Goal: Check status: Check status

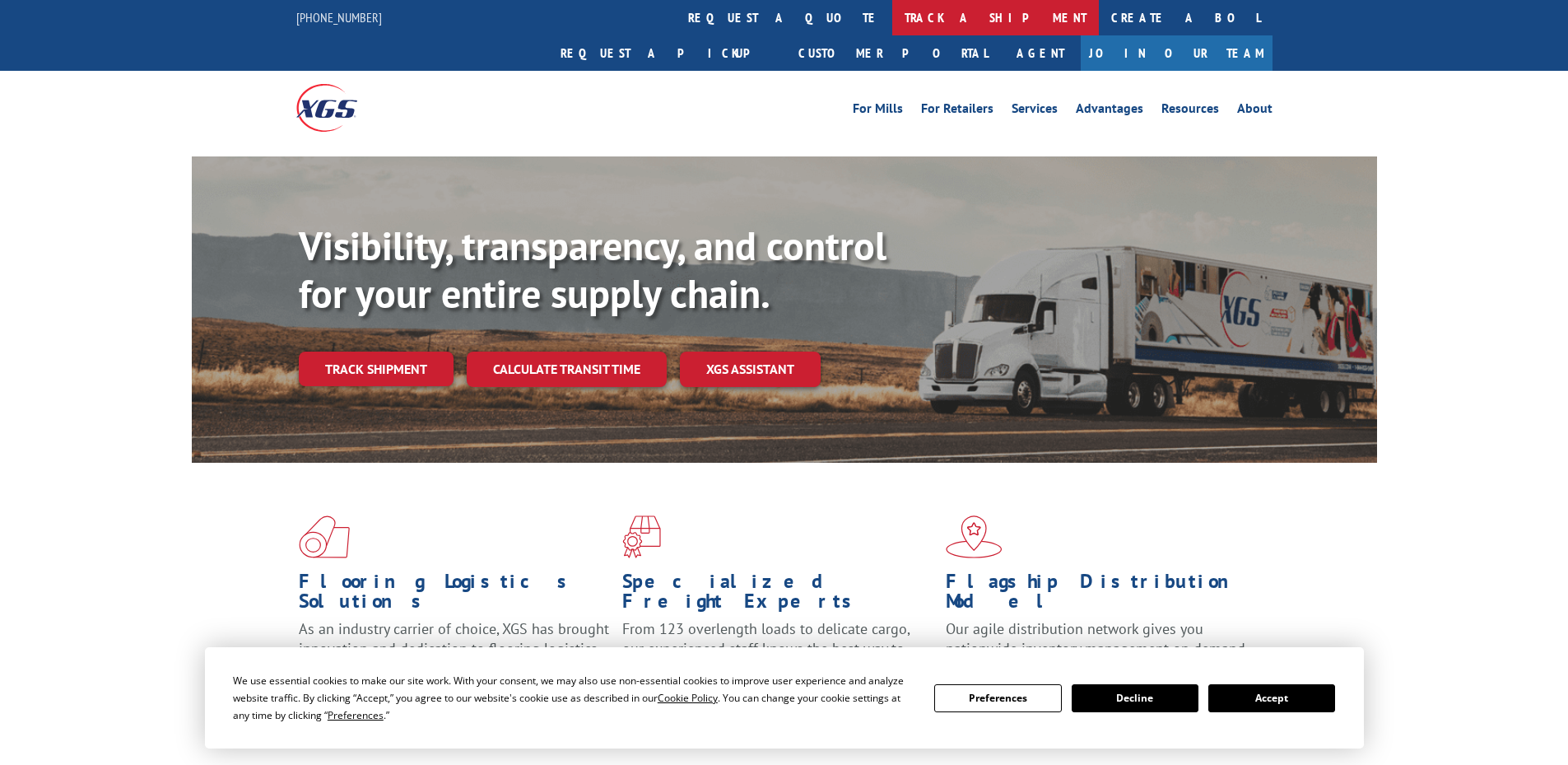
click at [893, 29] on link "track a shipment" at bounding box center [995, 18] width 206 height 35
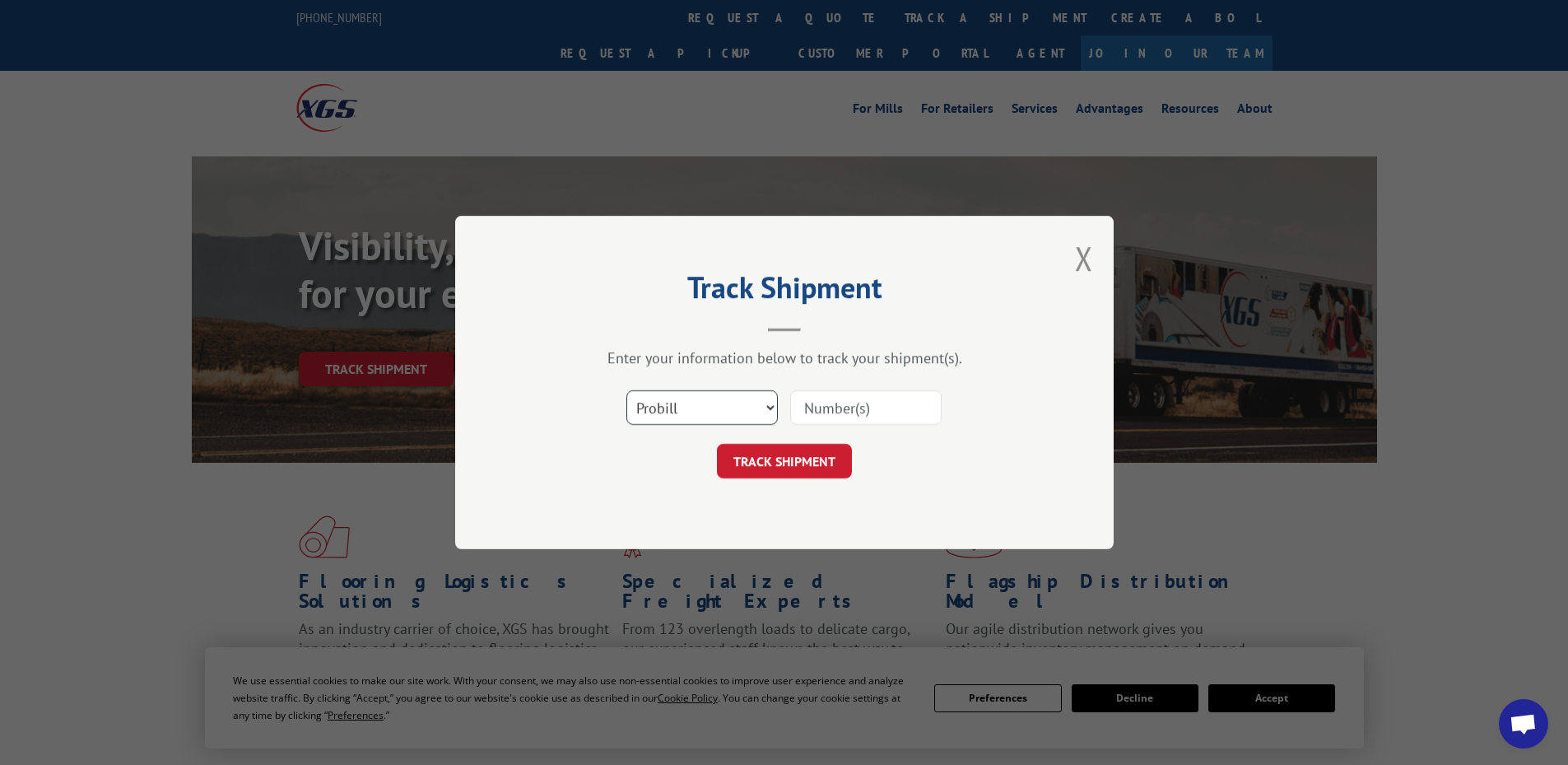
click at [711, 407] on select "Select category... Probill BOL PO" at bounding box center [701, 407] width 151 height 35
select select "bol"
click at [626, 390] on select "Select category... Probill BOL PO" at bounding box center [701, 407] width 151 height 35
click at [818, 402] on input at bounding box center [866, 407] width 151 height 35
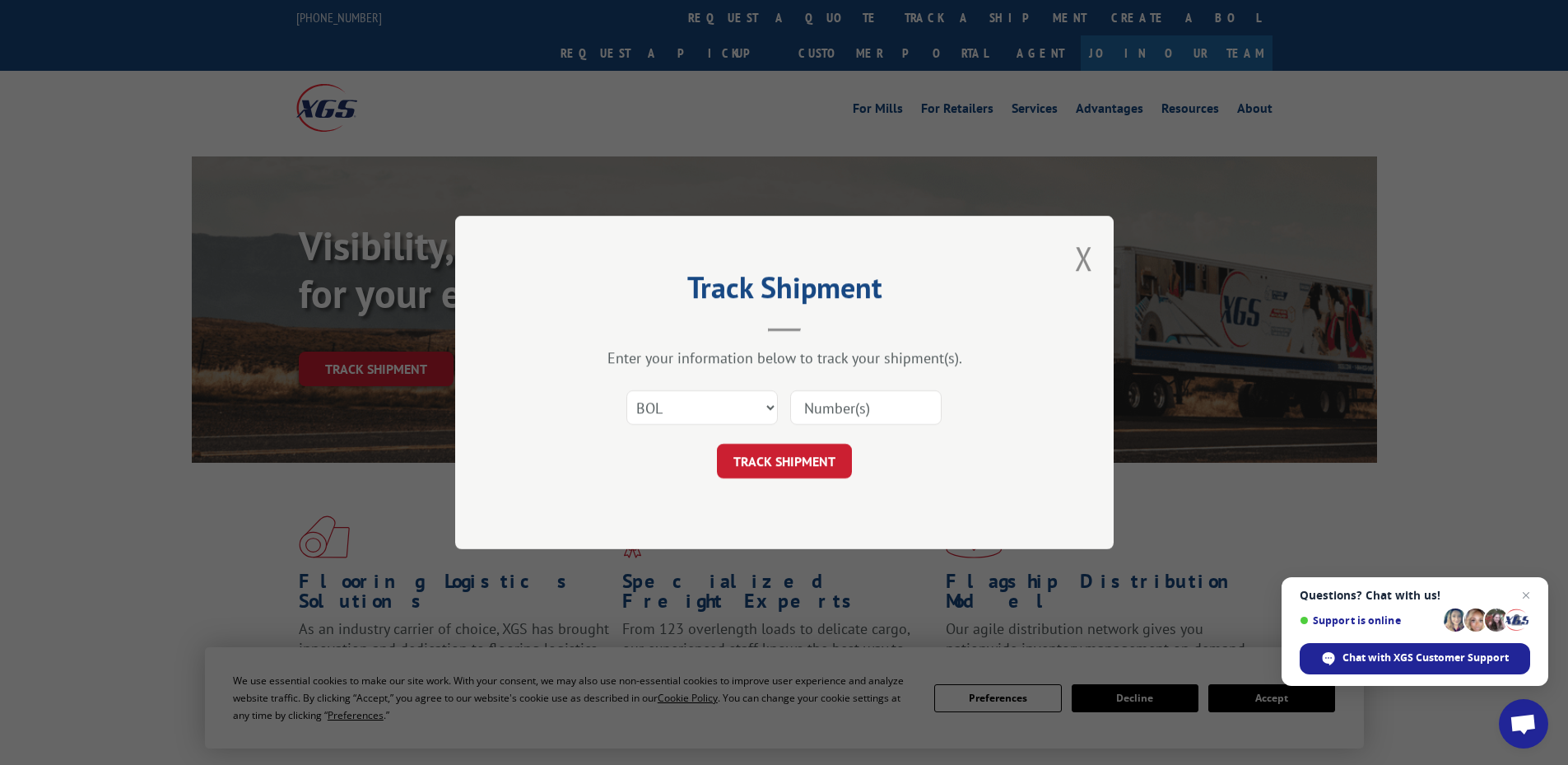
paste input "0078176359"
type input "0078176359"
click at [717, 444] on button "TRACK SHIPMENT" at bounding box center [784, 461] width 135 height 35
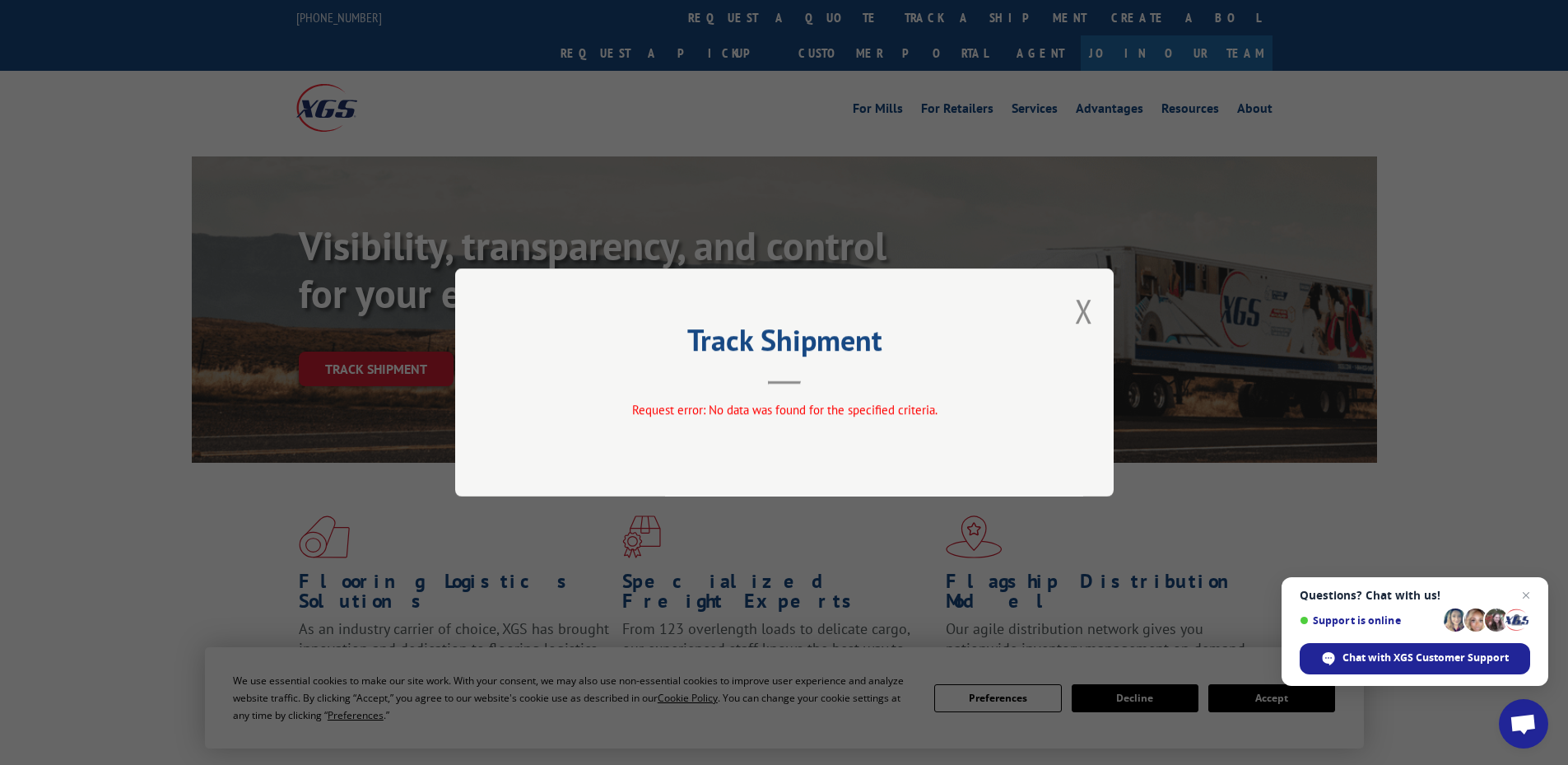
drag, startPoint x: 1082, startPoint y: 309, endPoint x: 926, endPoint y: 274, distance: 159.9
click at [1082, 309] on button "Close modal" at bounding box center [1083, 311] width 18 height 44
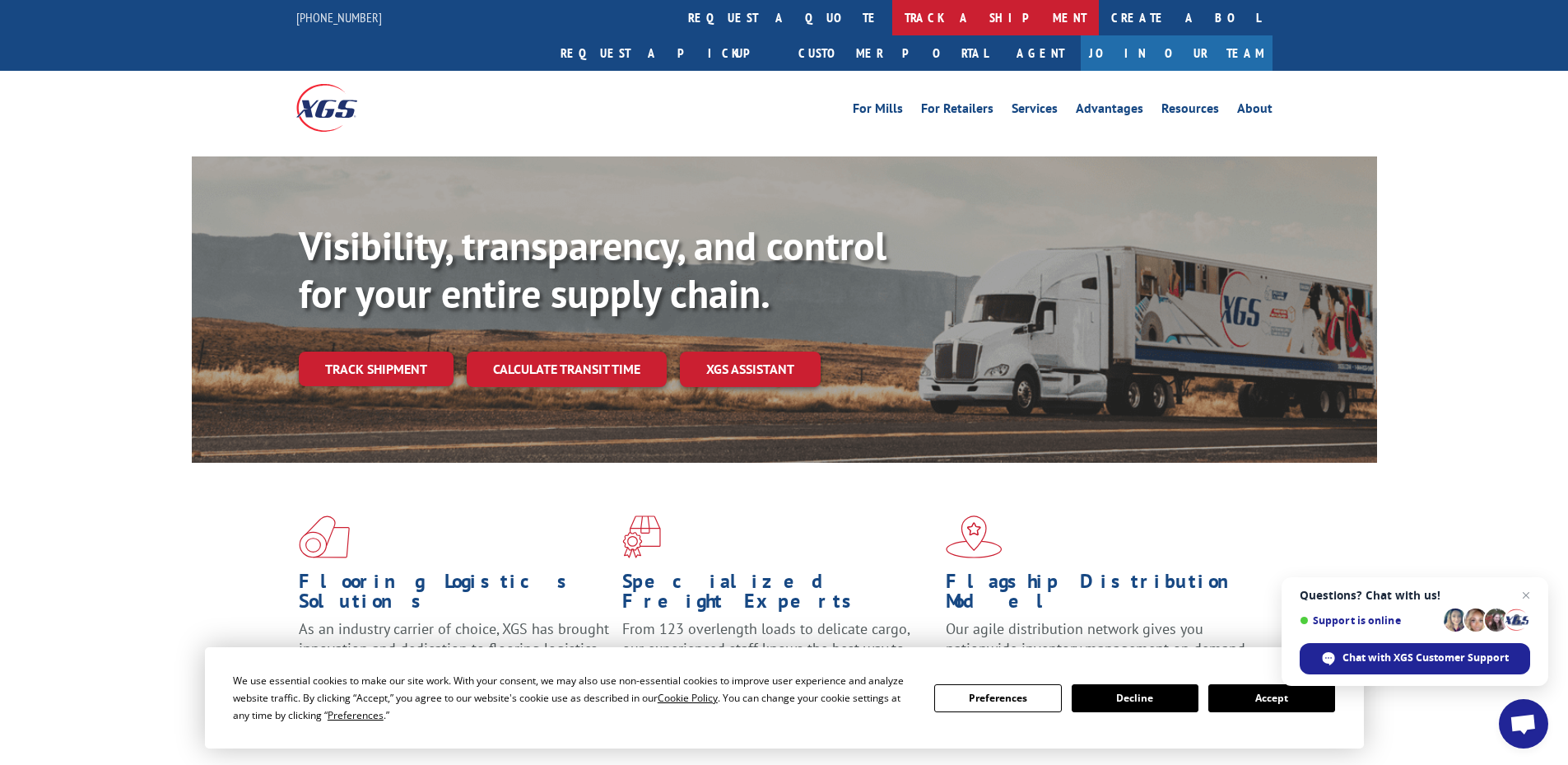
click at [893, 27] on link "track a shipment" at bounding box center [995, 18] width 206 height 35
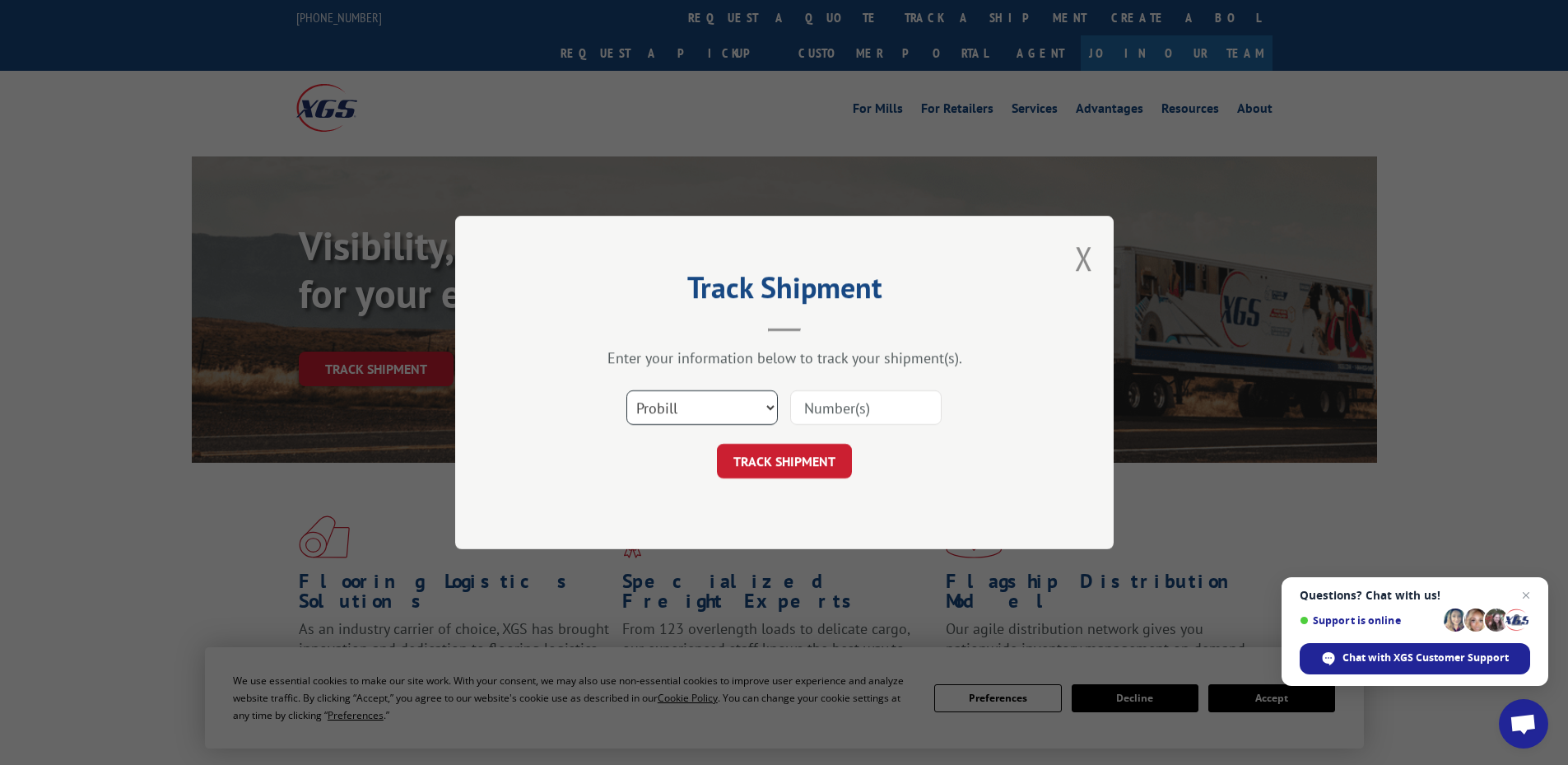
click at [728, 413] on select "Select category... Probill BOL PO" at bounding box center [701, 407] width 151 height 35
select select "bol"
click at [626, 390] on select "Select category... Probill BOL PO" at bounding box center [701, 407] width 151 height 35
click at [888, 390] on input at bounding box center [866, 407] width 151 height 35
paste input "2846201"
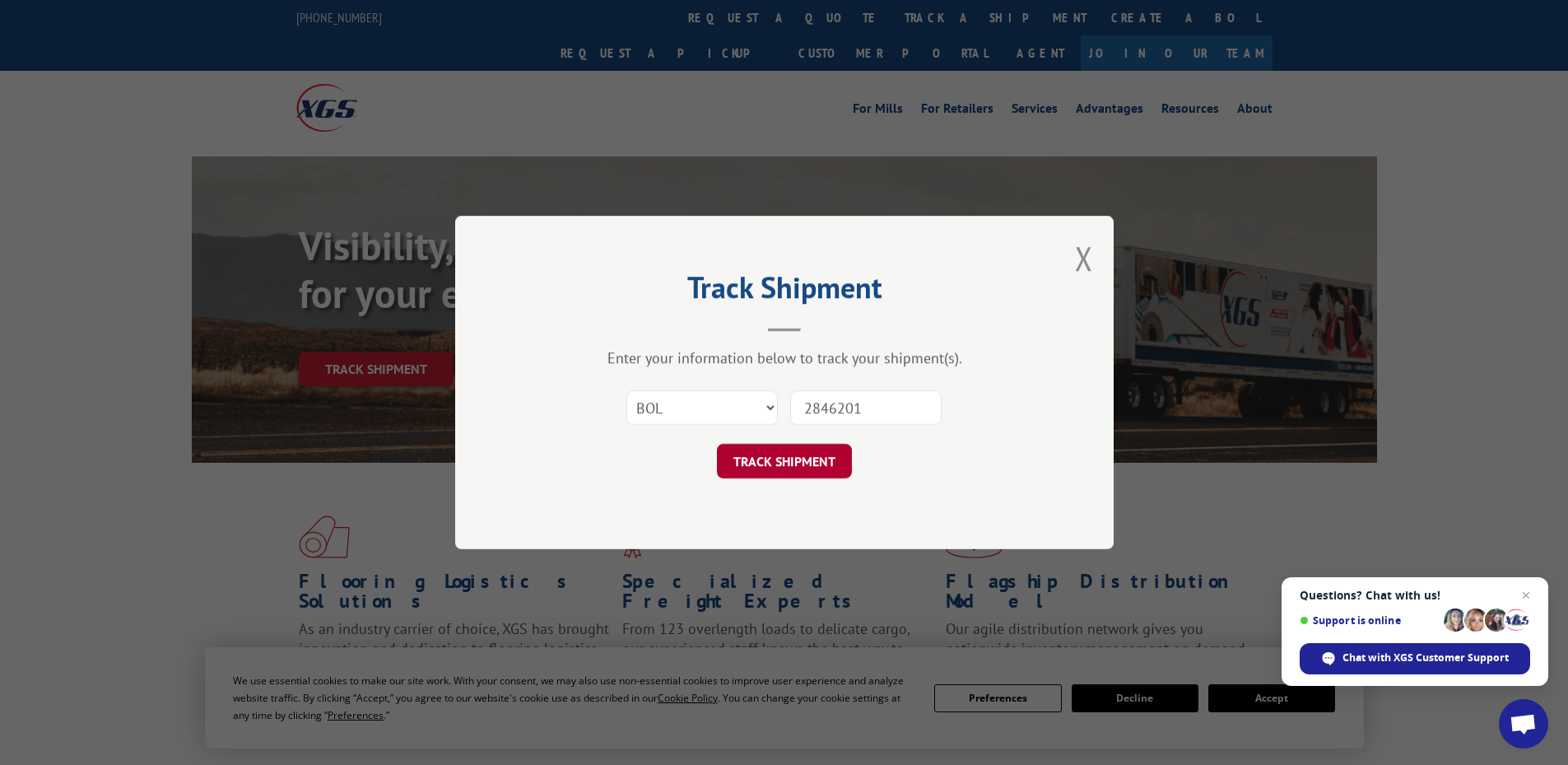
type input "2846201"
click at [791, 461] on button "TRACK SHIPMENT" at bounding box center [784, 461] width 135 height 35
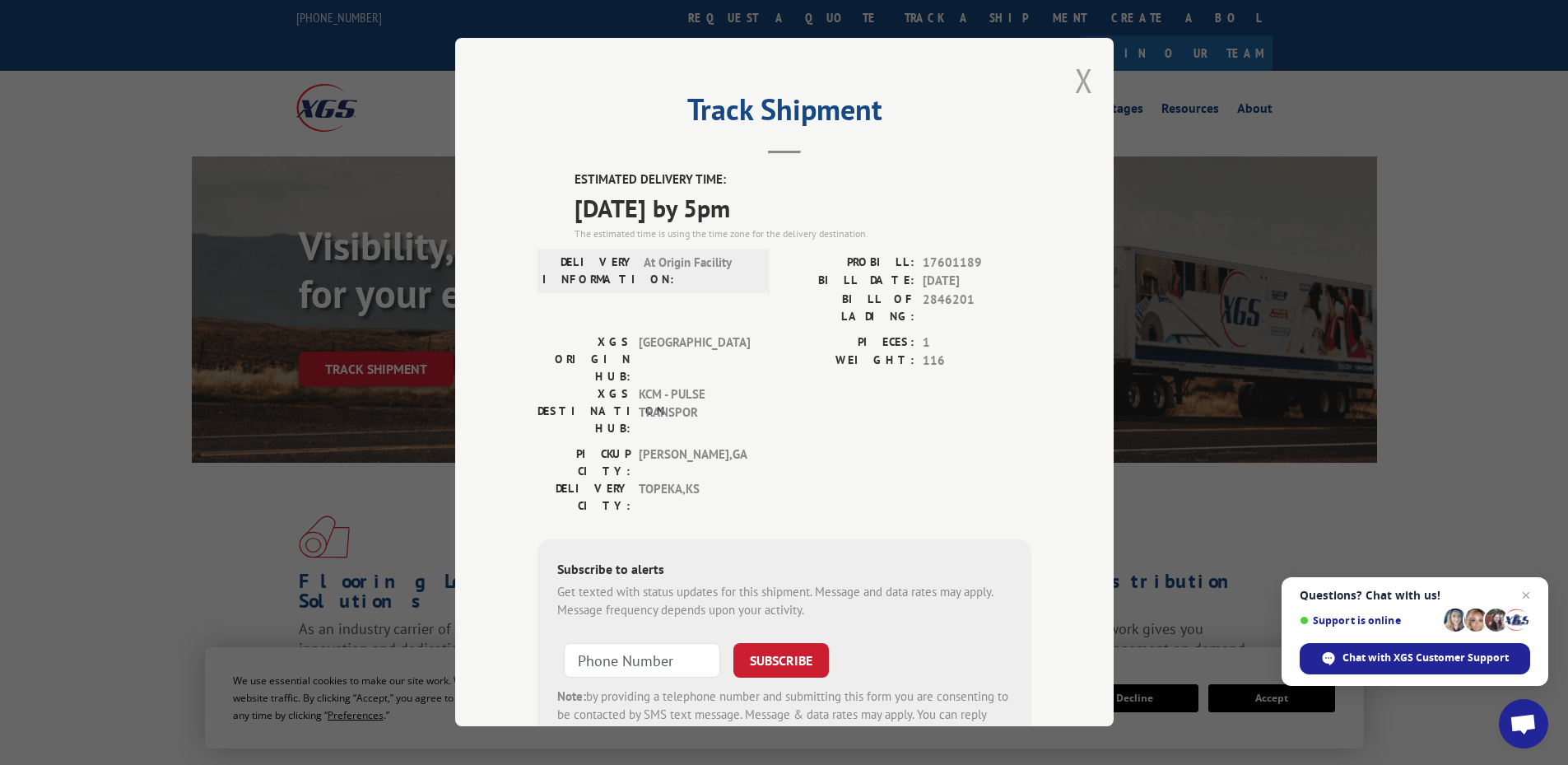
click at [1075, 91] on button "Close modal" at bounding box center [1083, 80] width 18 height 44
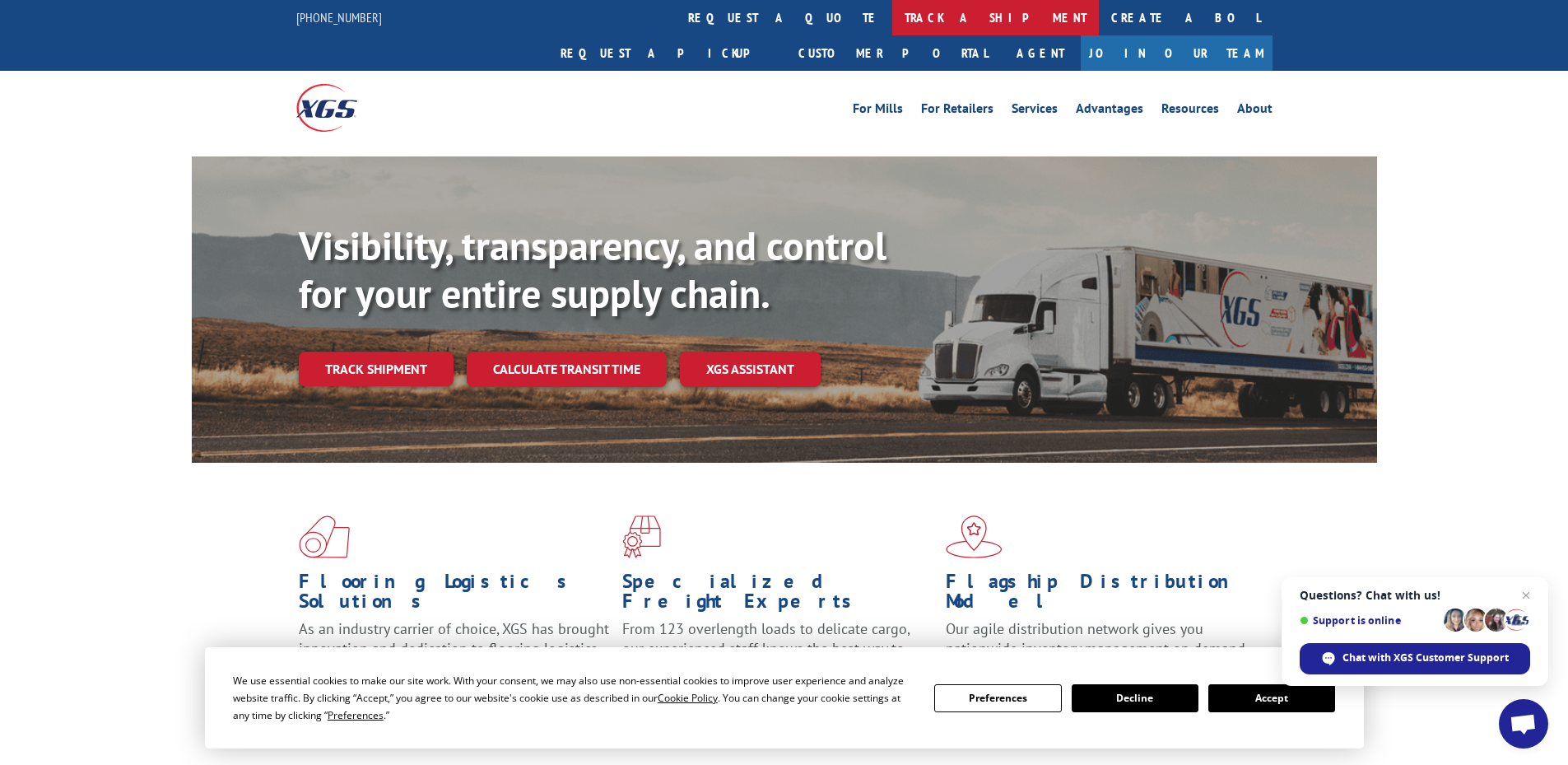
click at [893, 18] on link "track a shipment" at bounding box center [995, 18] width 206 height 35
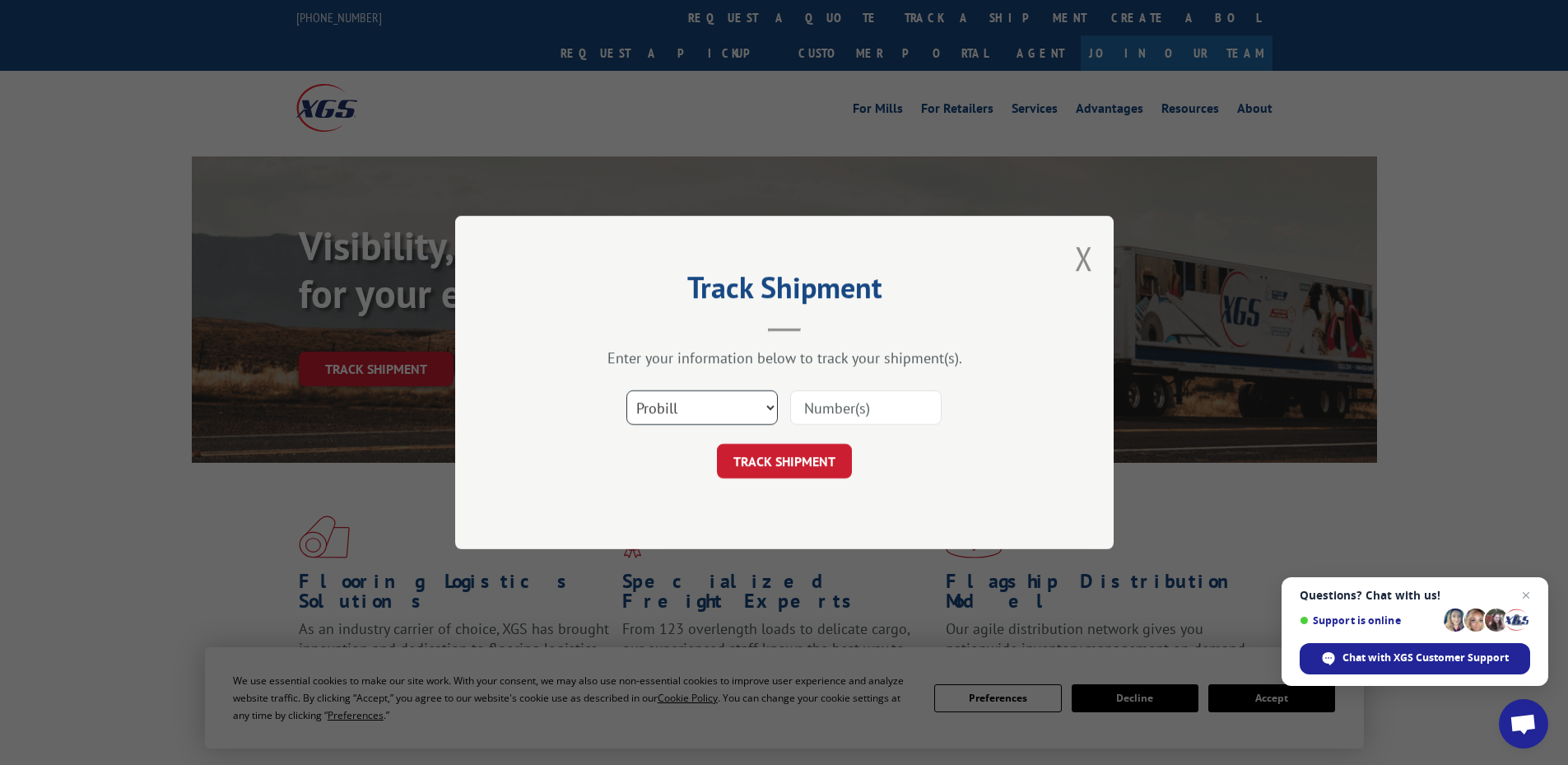
drag, startPoint x: 684, startPoint y: 416, endPoint x: 679, endPoint y: 405, distance: 12.1
click at [683, 413] on select "Select category... Probill BOL PO" at bounding box center [701, 407] width 151 height 35
click at [626, 390] on select "Select category... Probill BOL PO" at bounding box center [701, 407] width 151 height 35
click at [803, 417] on input at bounding box center [866, 407] width 151 height 35
paste input "6013485"
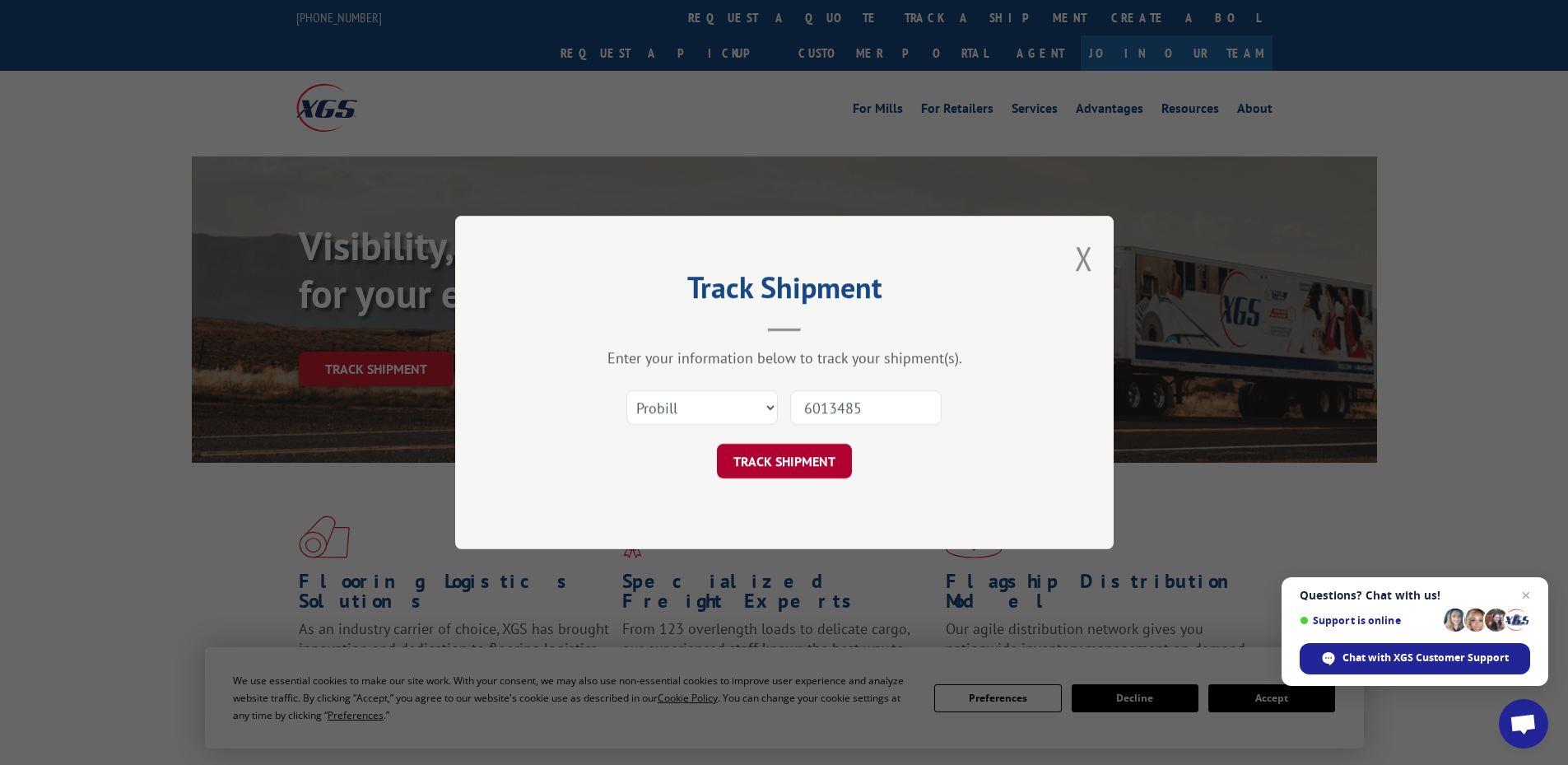
type input "6013485"
click at [781, 473] on button "TRACK SHIPMENT" at bounding box center [784, 461] width 135 height 35
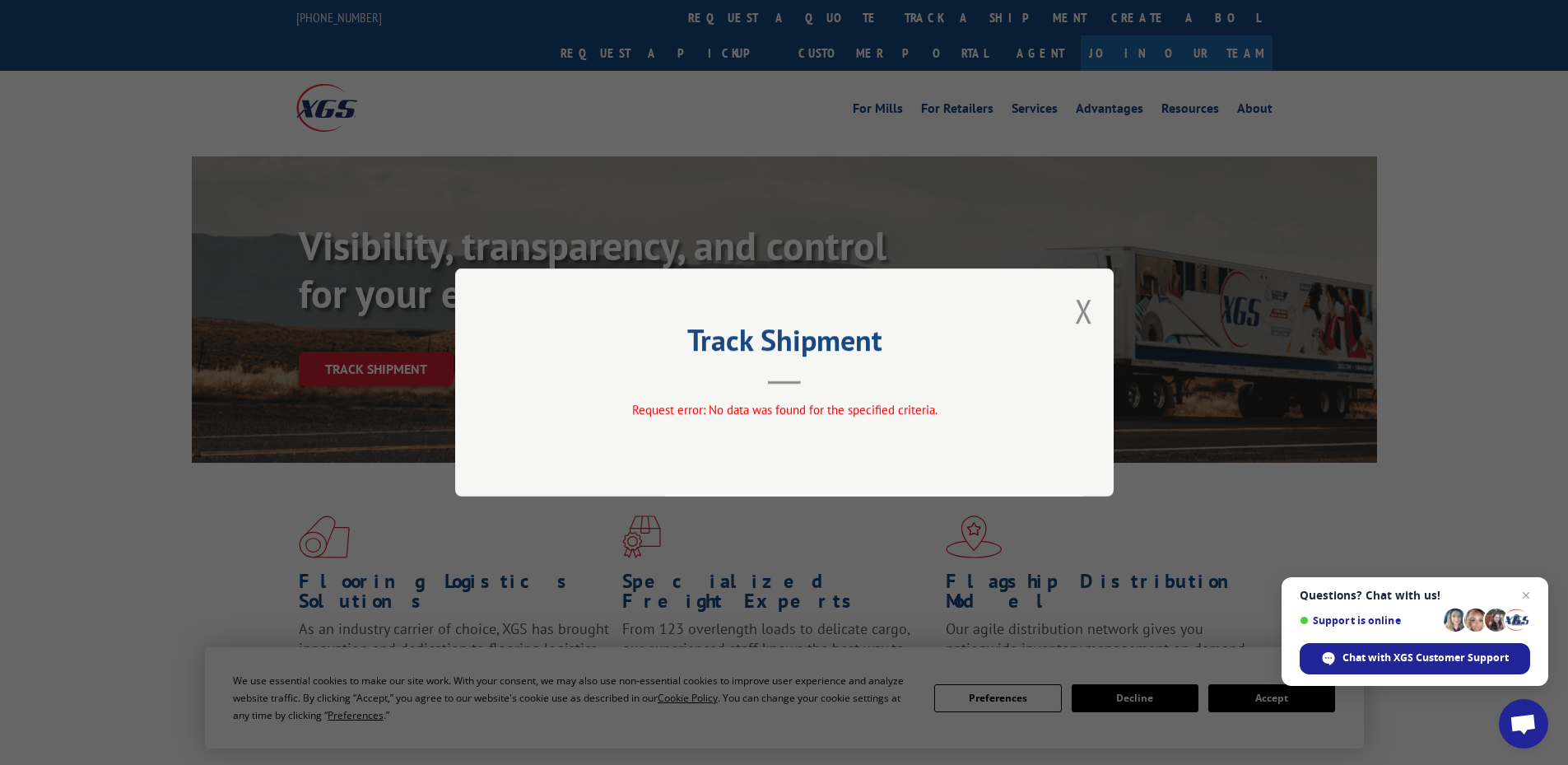
drag, startPoint x: 1078, startPoint y: 305, endPoint x: 958, endPoint y: 135, distance: 208.1
click at [1067, 286] on div "Track Shipment Request error: No data was found for the specified criteria." at bounding box center [784, 382] width 659 height 228
click at [1089, 310] on button "Close modal" at bounding box center [1083, 311] width 18 height 44
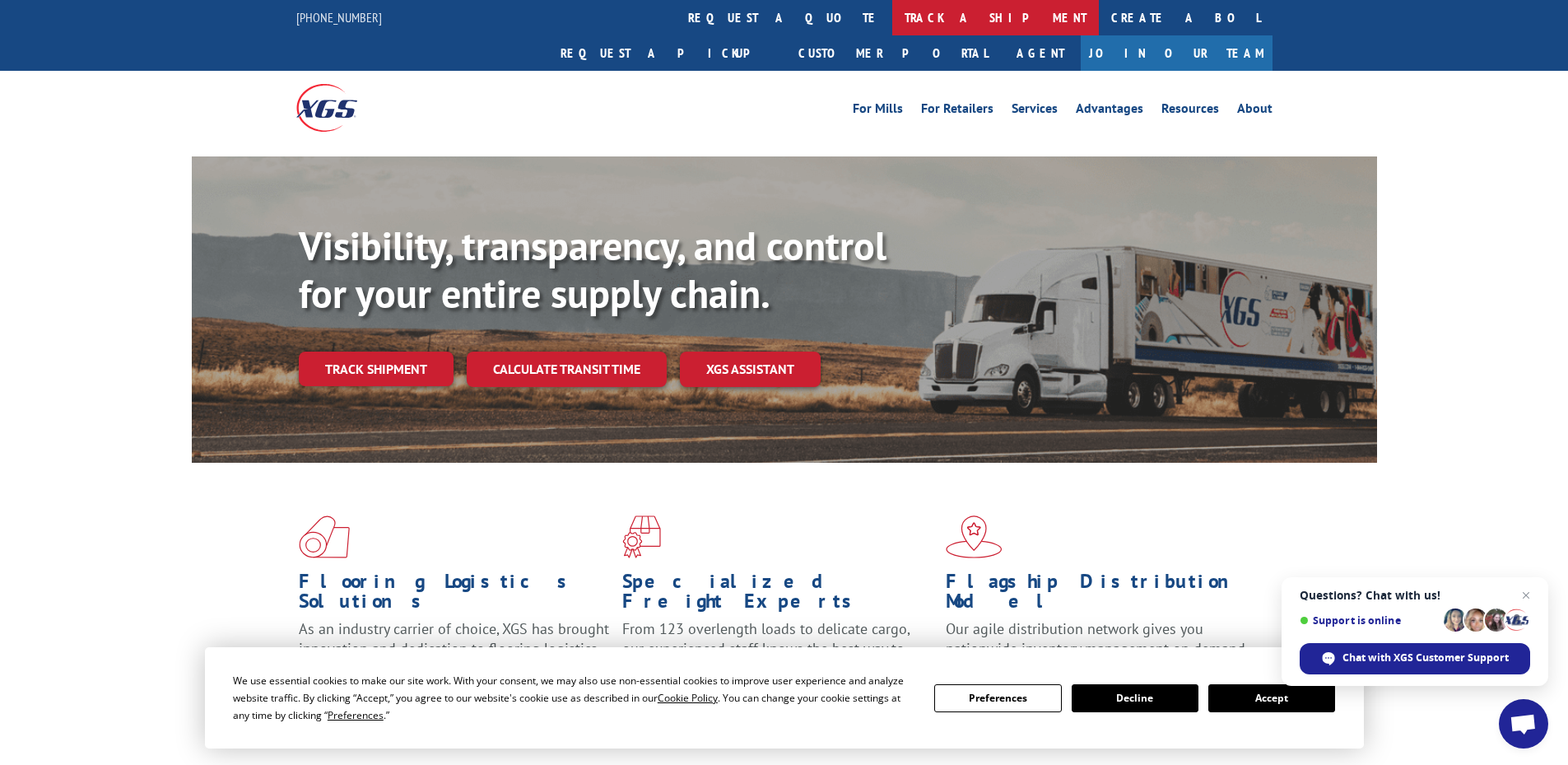
click at [893, 24] on link "track a shipment" at bounding box center [995, 18] width 206 height 35
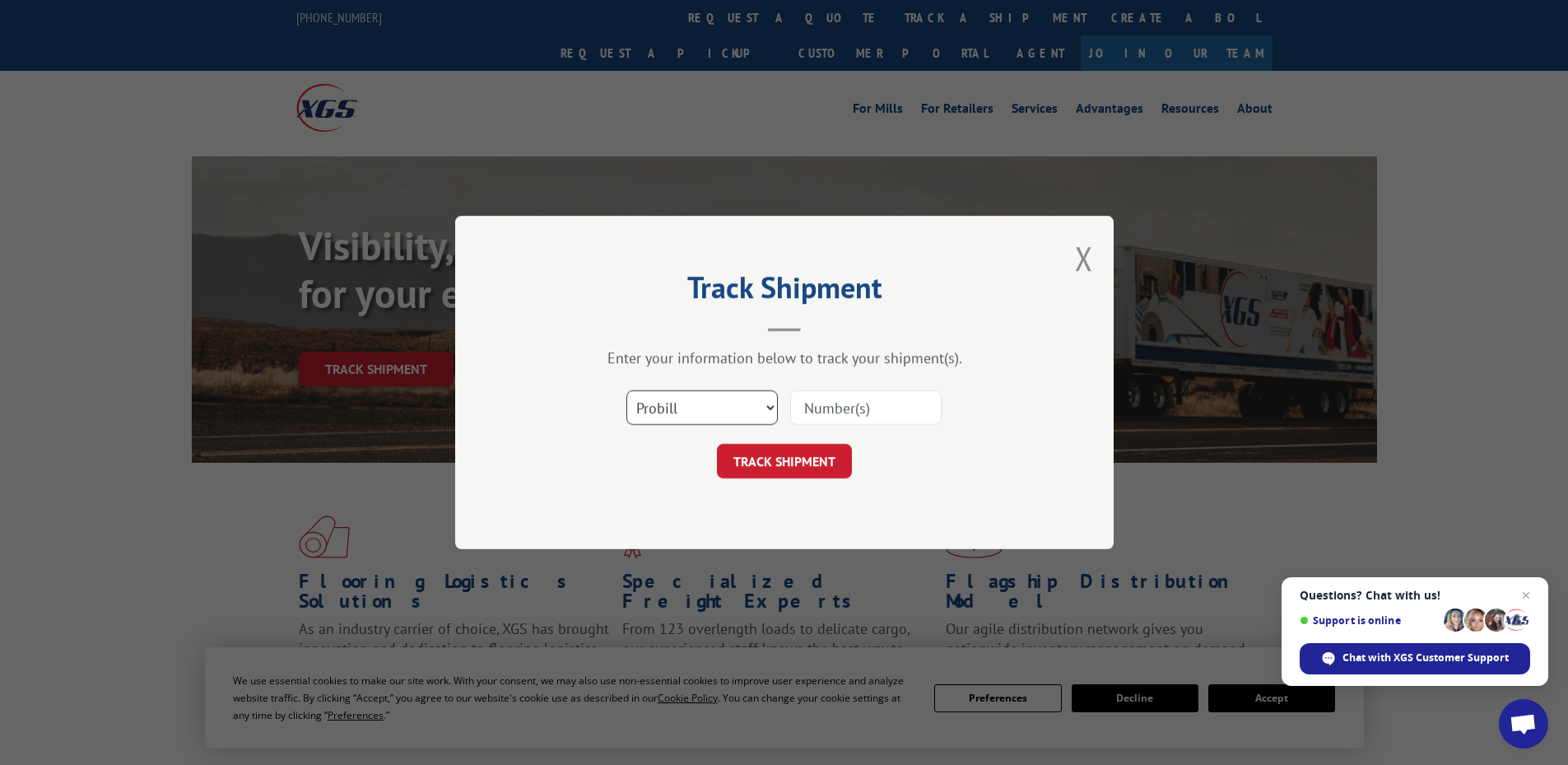
click at [697, 398] on select "Select category... Probill BOL PO" at bounding box center [701, 407] width 151 height 35
click at [626, 390] on select "Select category... Probill BOL PO" at bounding box center [701, 407] width 151 height 35
click at [809, 410] on input at bounding box center [866, 407] width 151 height 35
paste input "6013485"
type input "6013485"
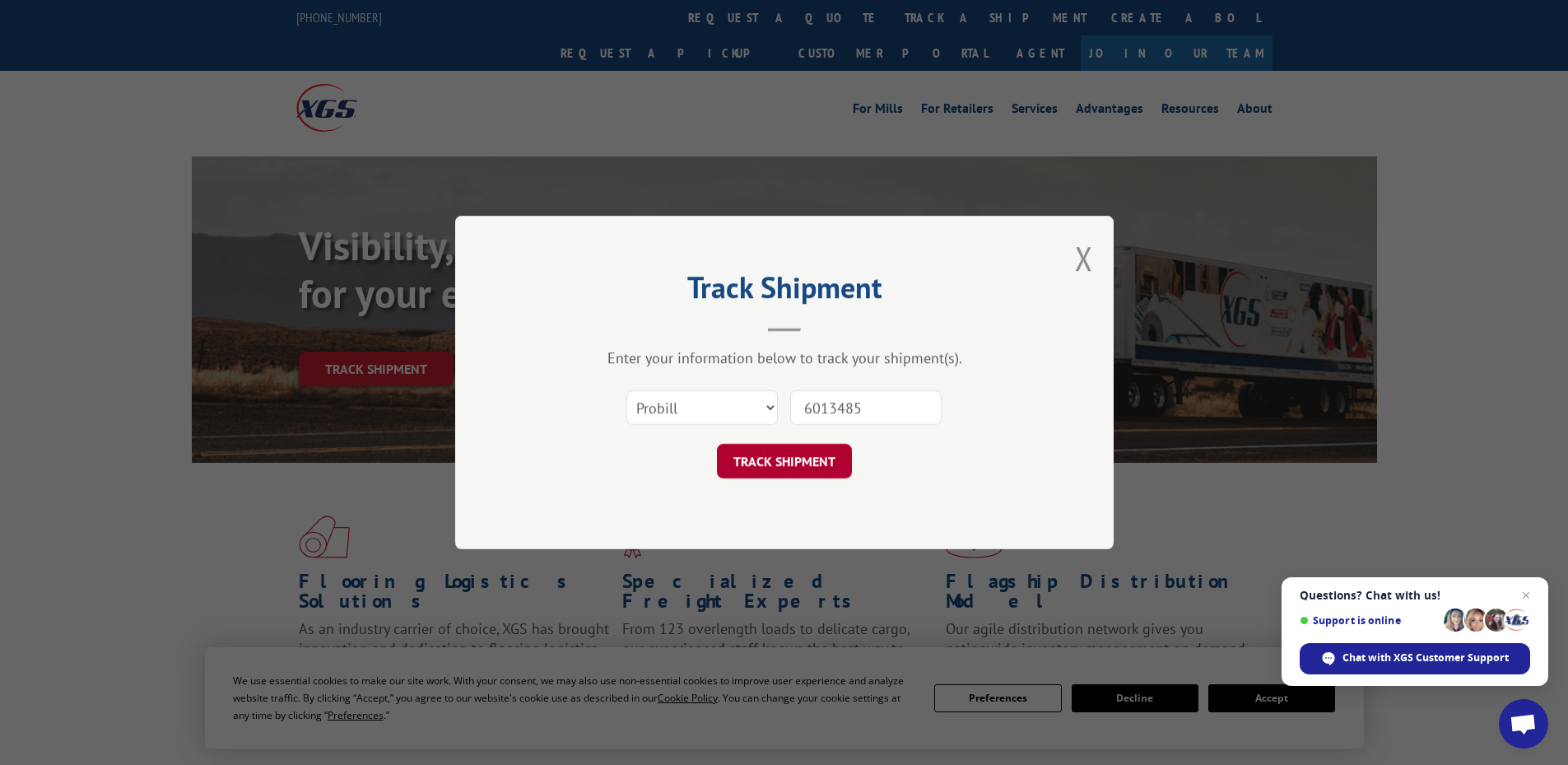
click at [843, 459] on button "TRACK SHIPMENT" at bounding box center [784, 461] width 135 height 35
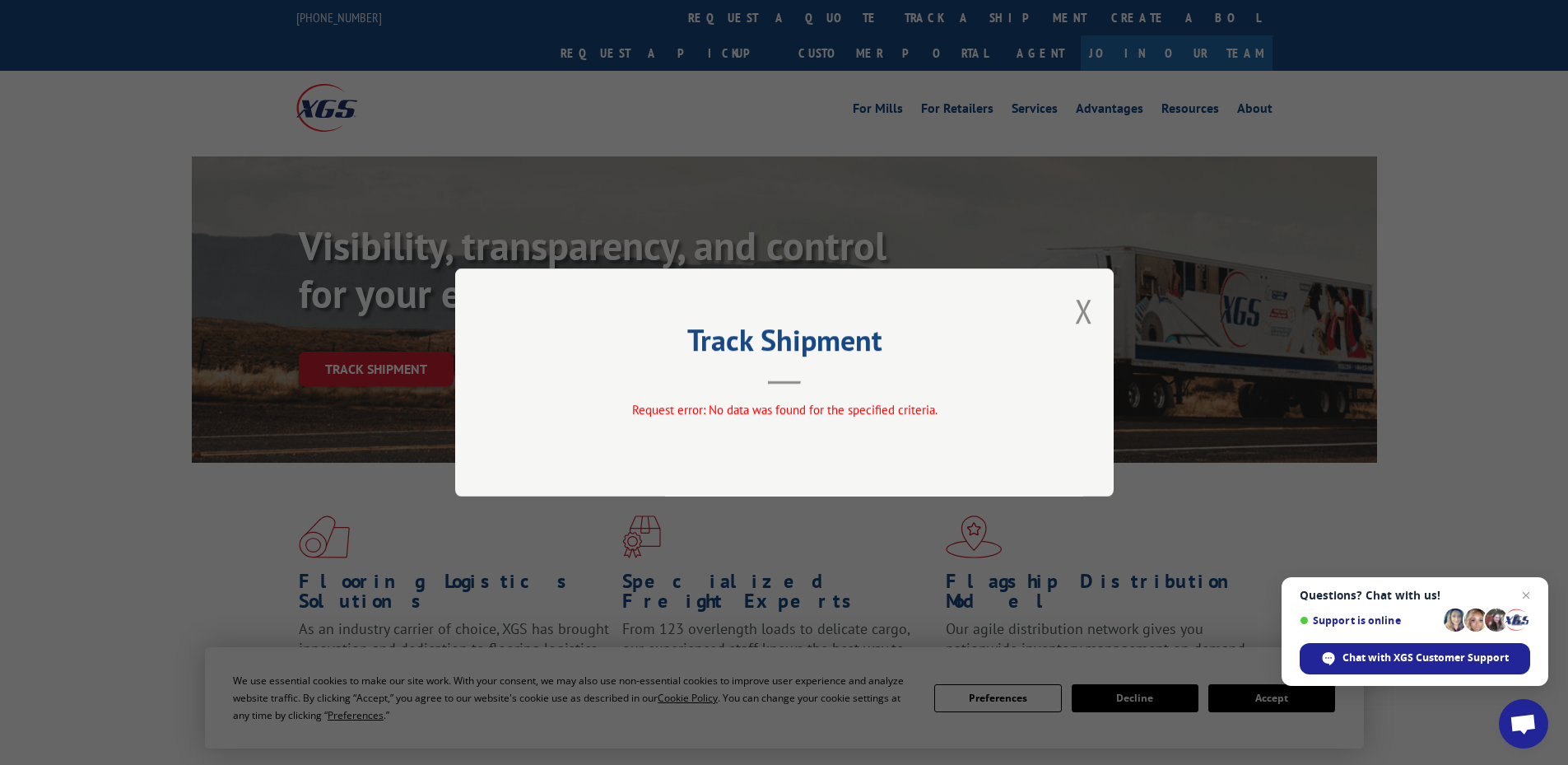
click at [1103, 320] on div "Track Shipment Request error: No data was found for the specified criteria." at bounding box center [784, 382] width 659 height 228
click at [1089, 315] on button "Close modal" at bounding box center [1083, 311] width 18 height 44
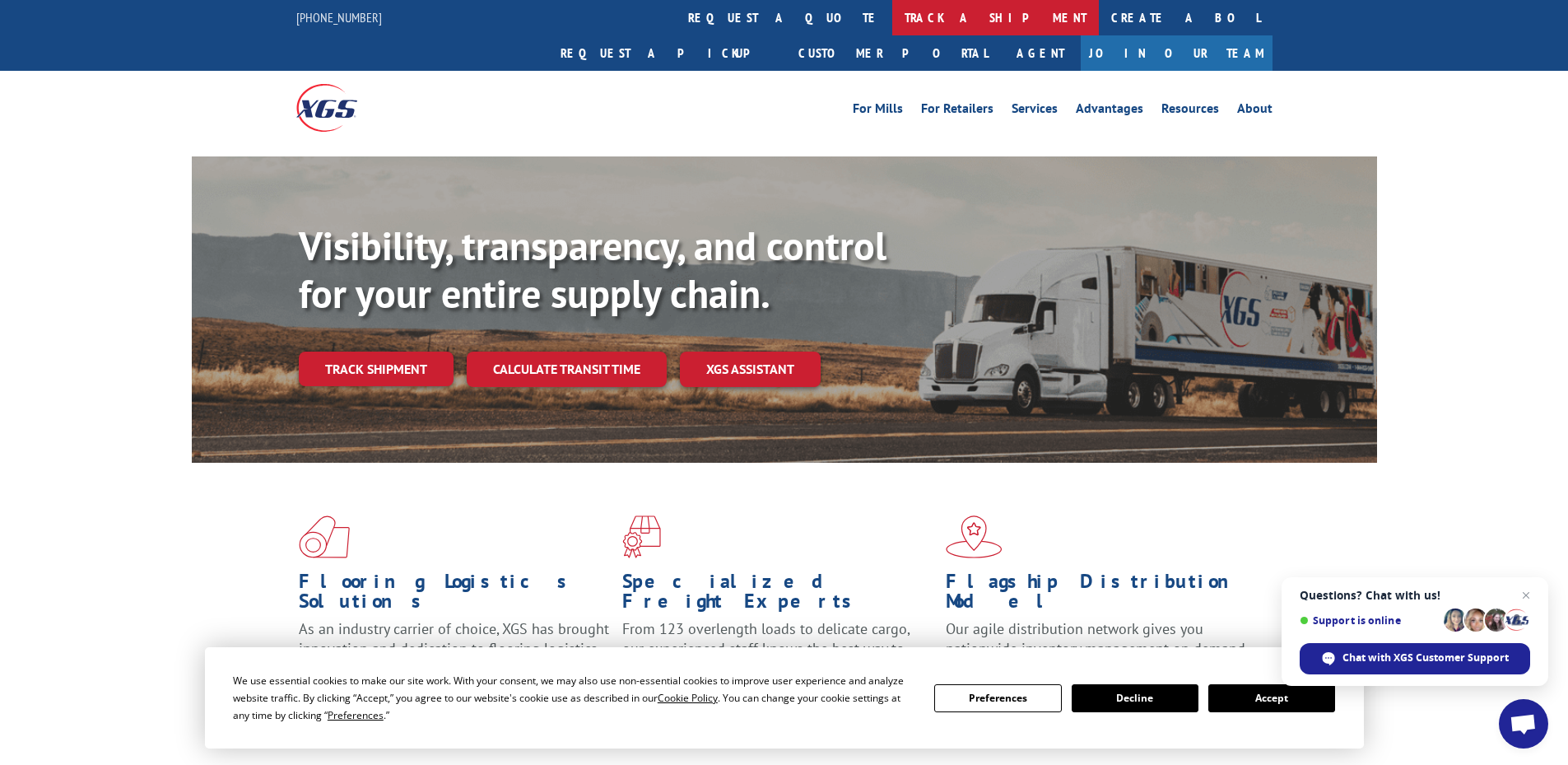
click at [893, 4] on link "track a shipment" at bounding box center [995, 18] width 206 height 35
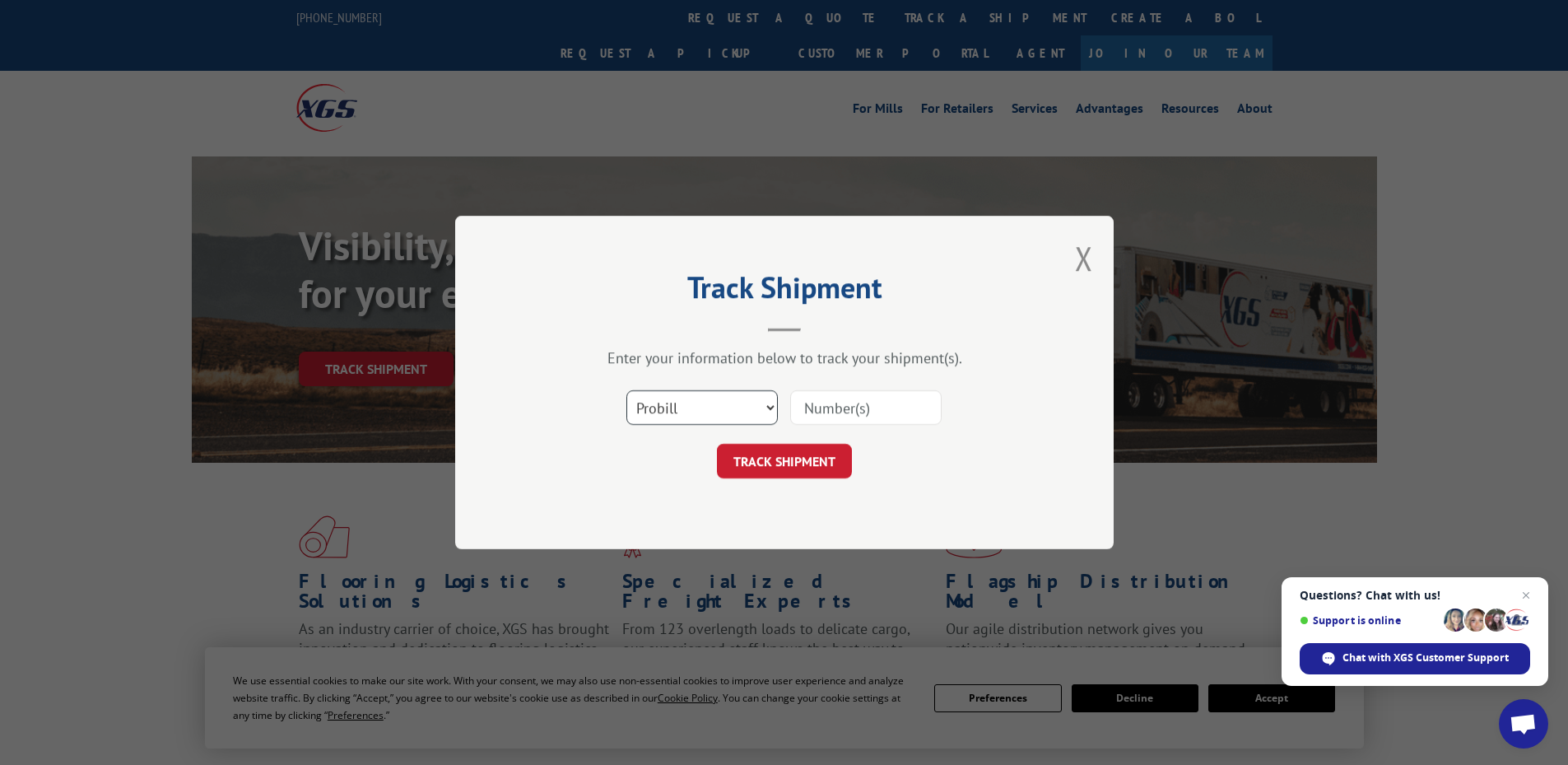
click at [717, 396] on select "Select category... Probill BOL PO" at bounding box center [701, 407] width 151 height 35
select select "bol"
click at [626, 390] on select "Select category... Probill BOL PO" at bounding box center [701, 407] width 151 height 35
click at [825, 404] on input at bounding box center [866, 407] width 151 height 35
paste input "17469610"
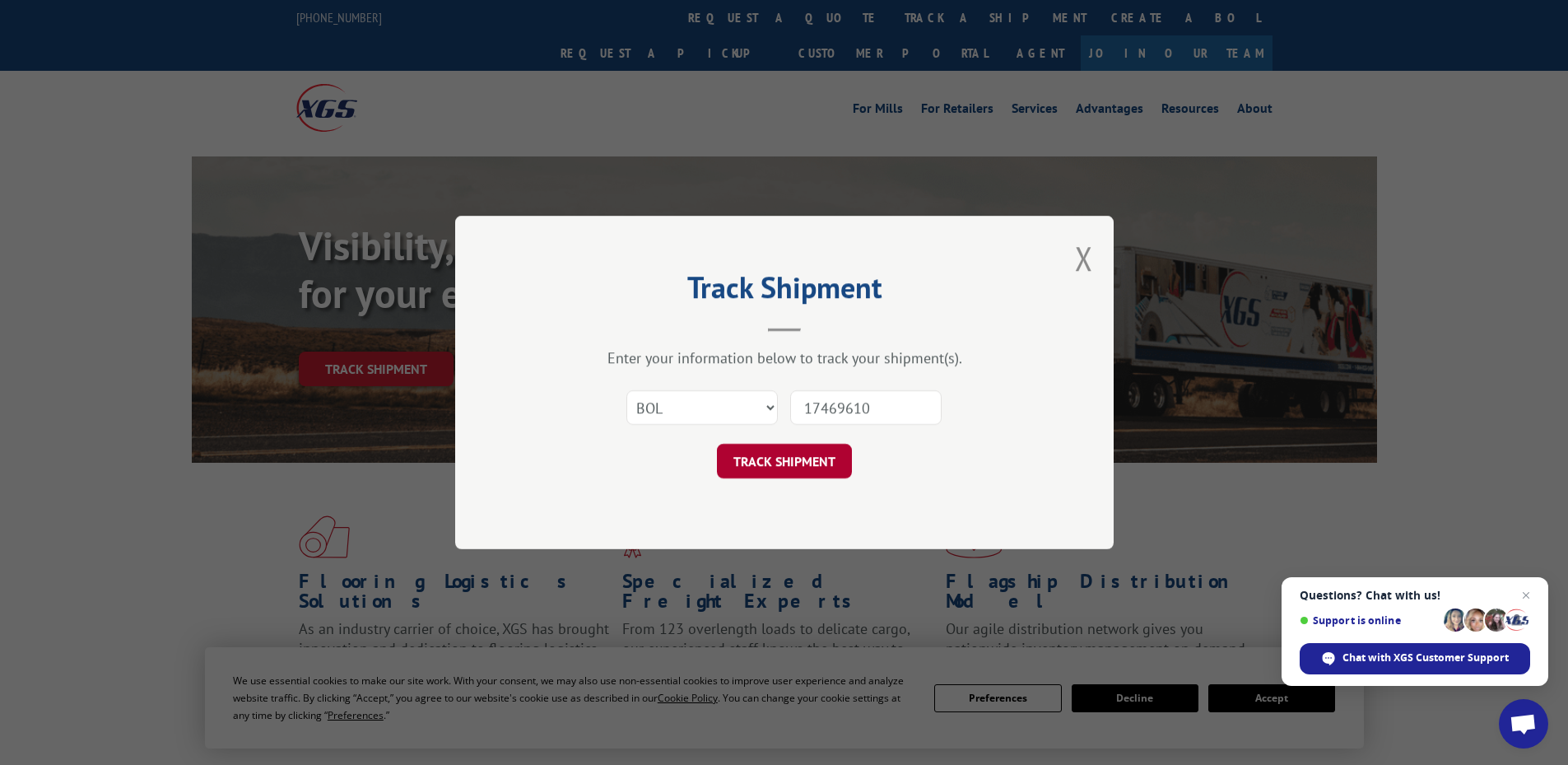
type input "17469610"
click at [793, 471] on button "TRACK SHIPMENT" at bounding box center [784, 461] width 135 height 35
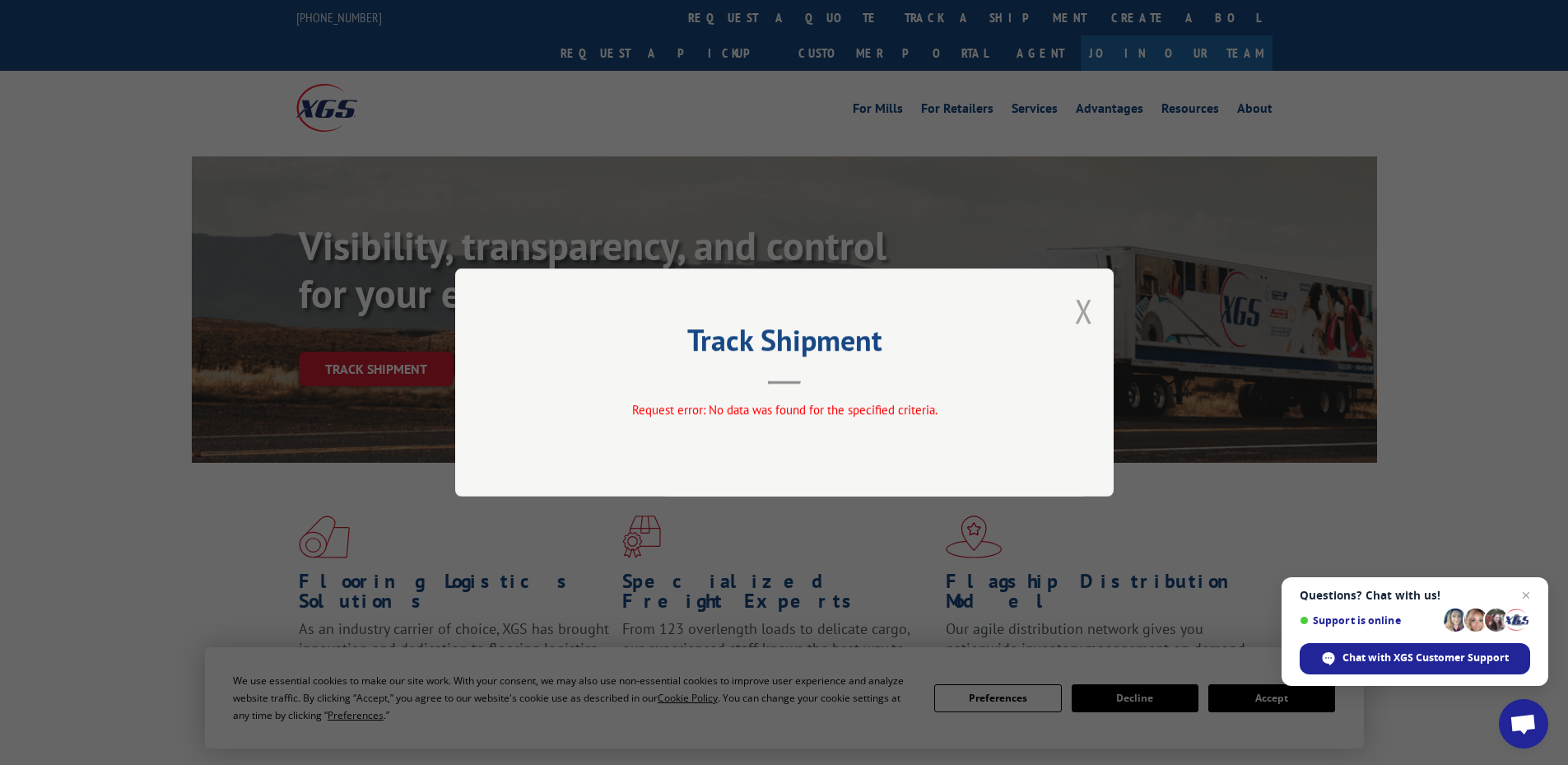
click at [1081, 311] on button "Close modal" at bounding box center [1083, 311] width 18 height 44
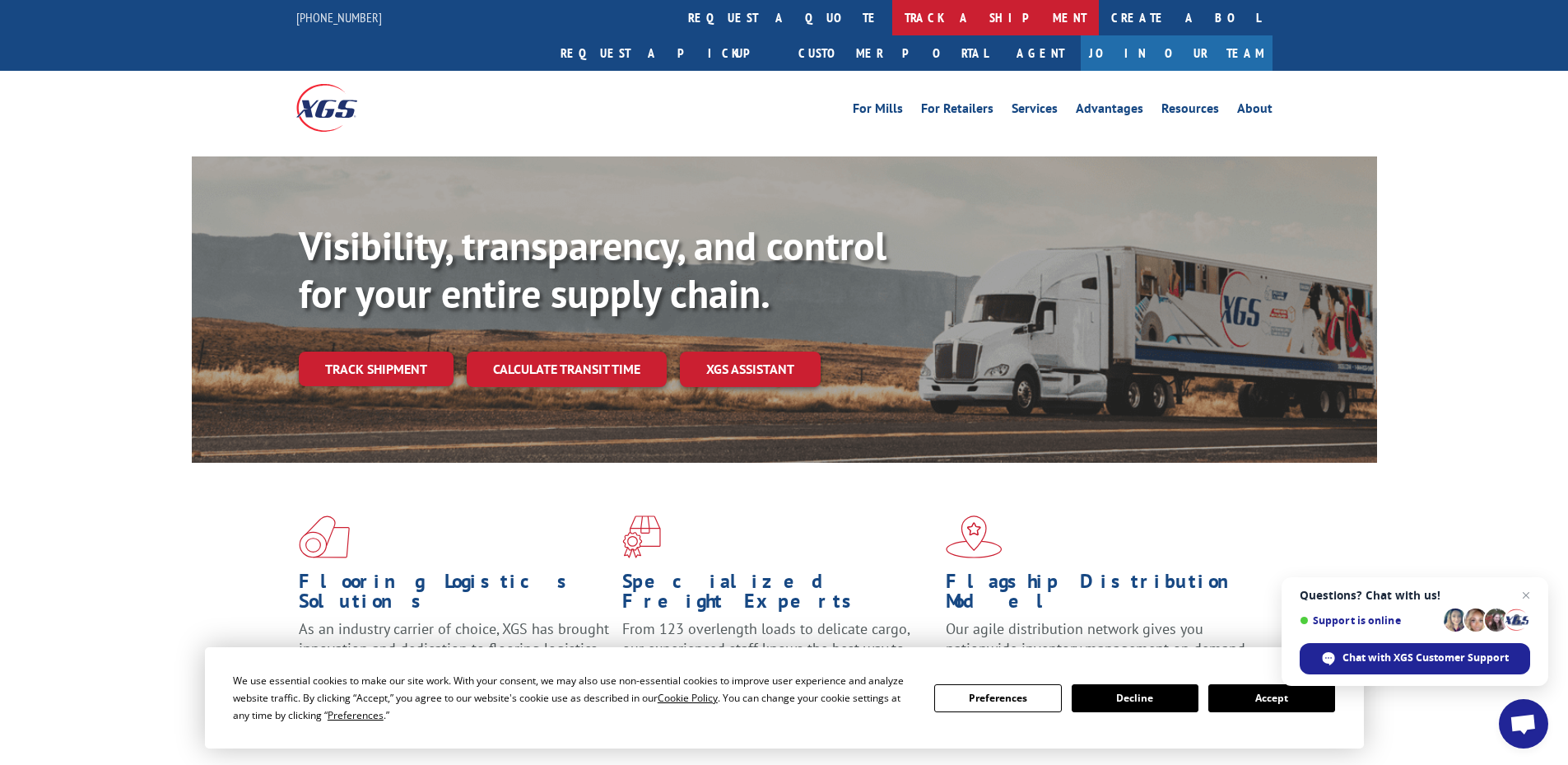
click at [893, 19] on link "track a shipment" at bounding box center [995, 18] width 206 height 35
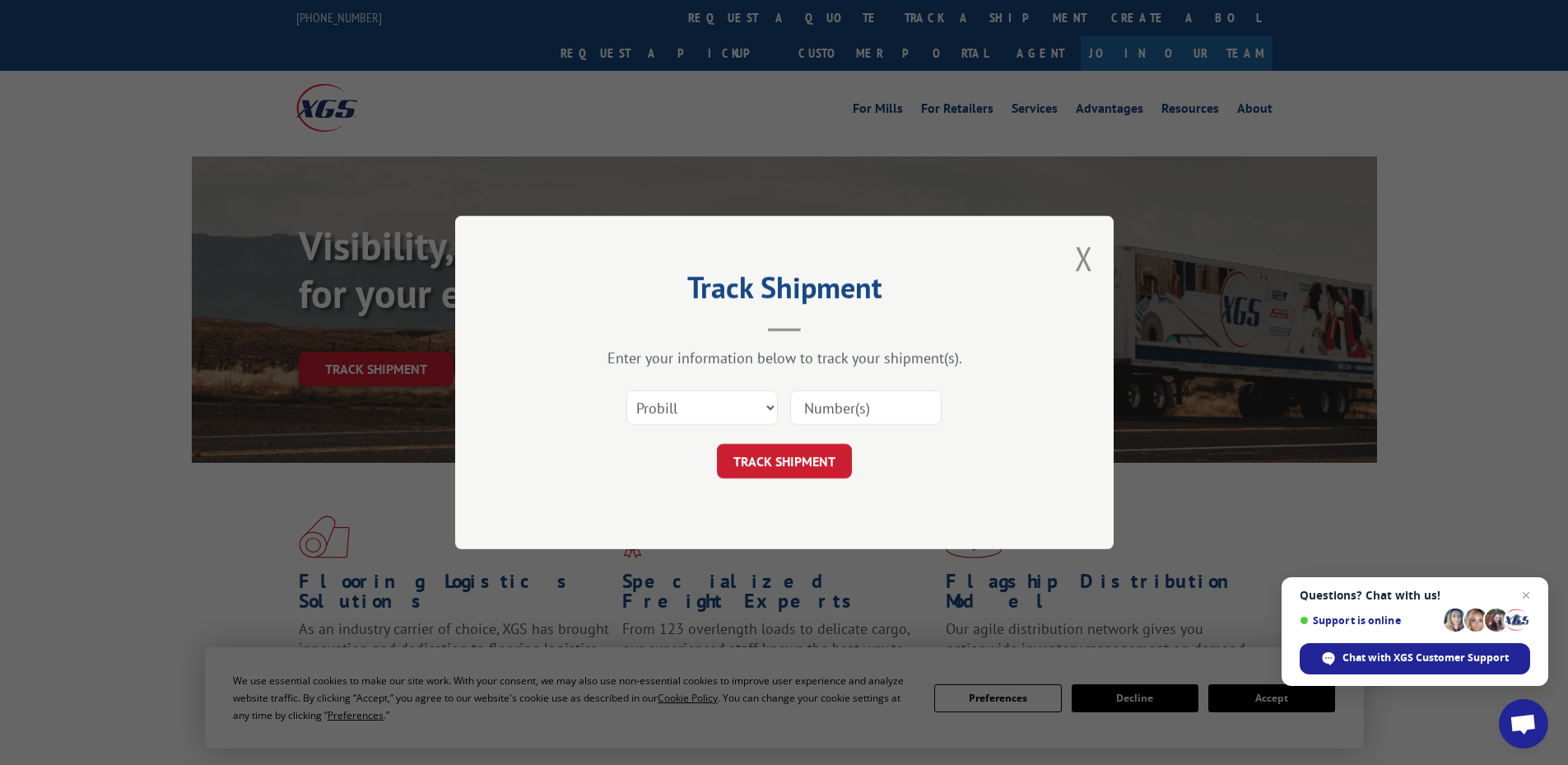
click at [893, 396] on input at bounding box center [866, 407] width 151 height 35
paste input "17469610"
type input "17469610"
click at [794, 464] on button "TRACK SHIPMENT" at bounding box center [784, 461] width 135 height 35
